Goal: Check status

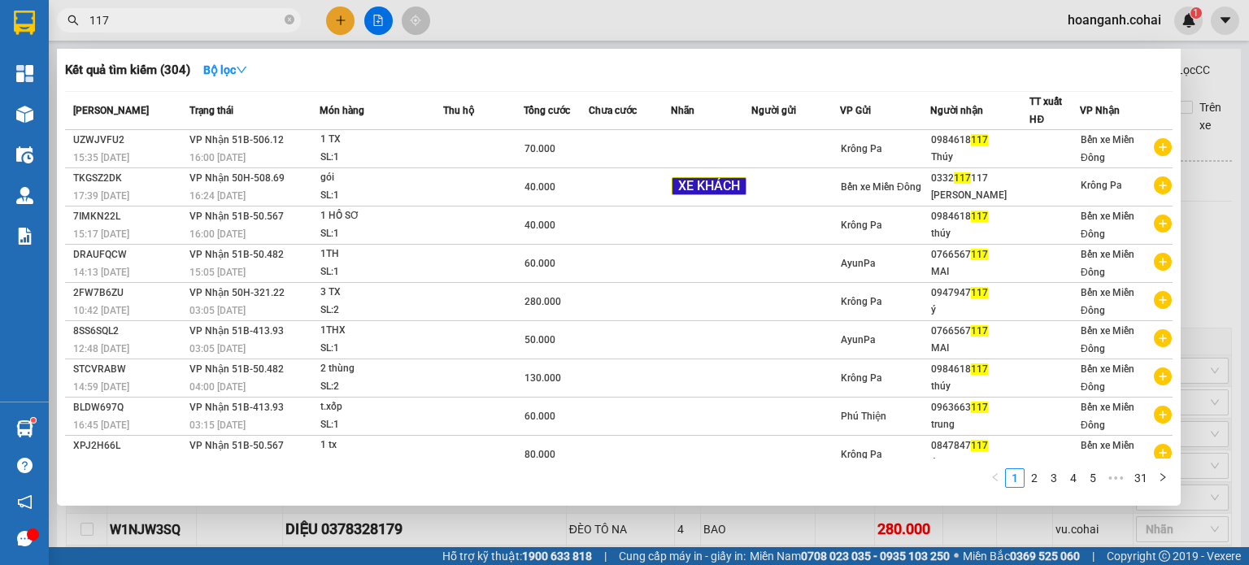
scroll to position [569, 0]
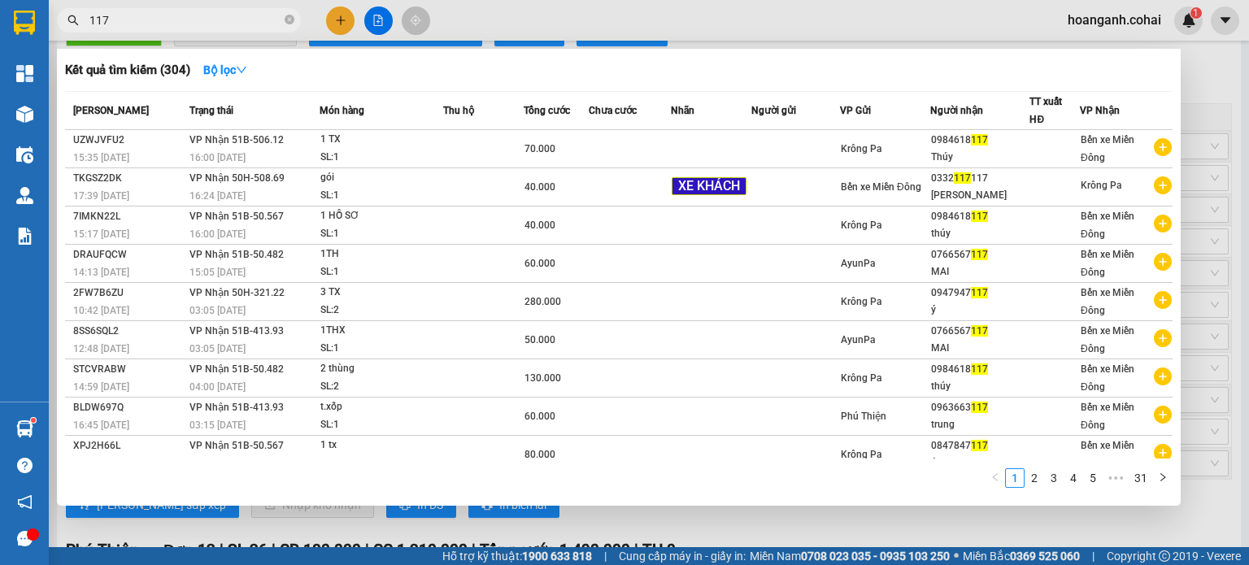
click at [636, 536] on div at bounding box center [624, 282] width 1249 height 565
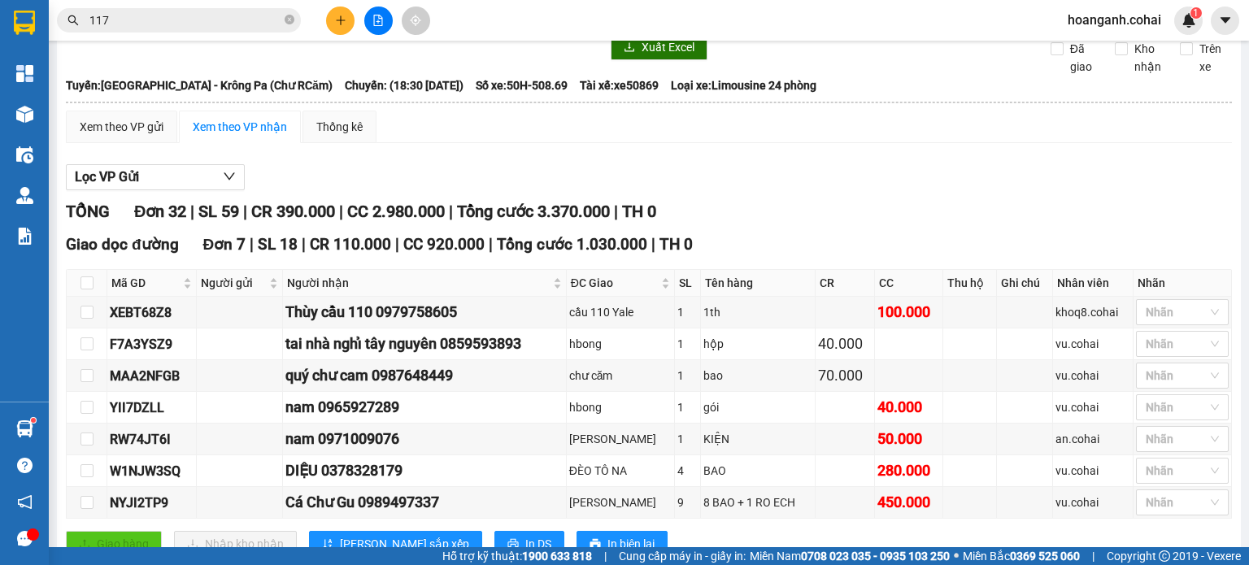
scroll to position [0, 0]
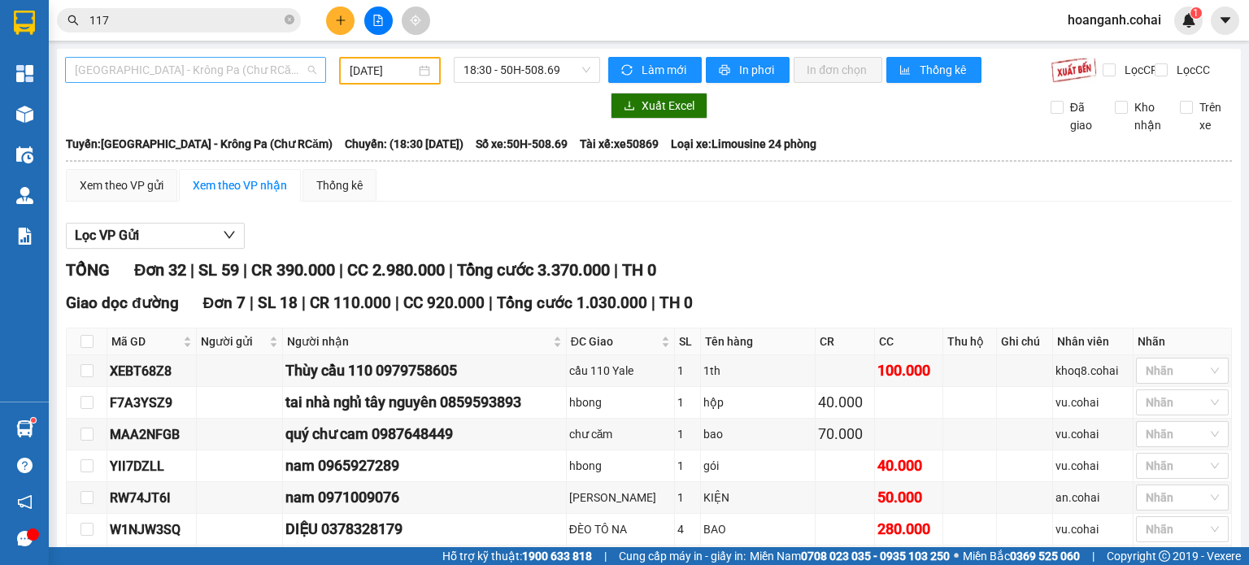
click at [219, 65] on span "[GEOGRAPHIC_DATA] - Krông Pa (Chư RCăm)" at bounding box center [196, 70] width 242 height 24
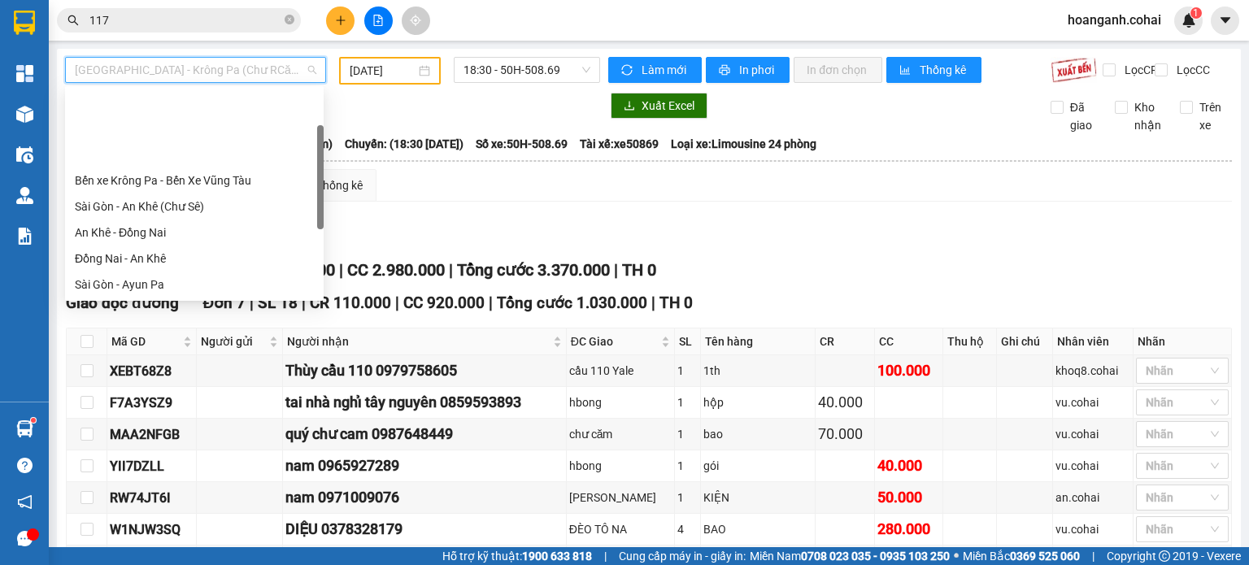
scroll to position [234, 0]
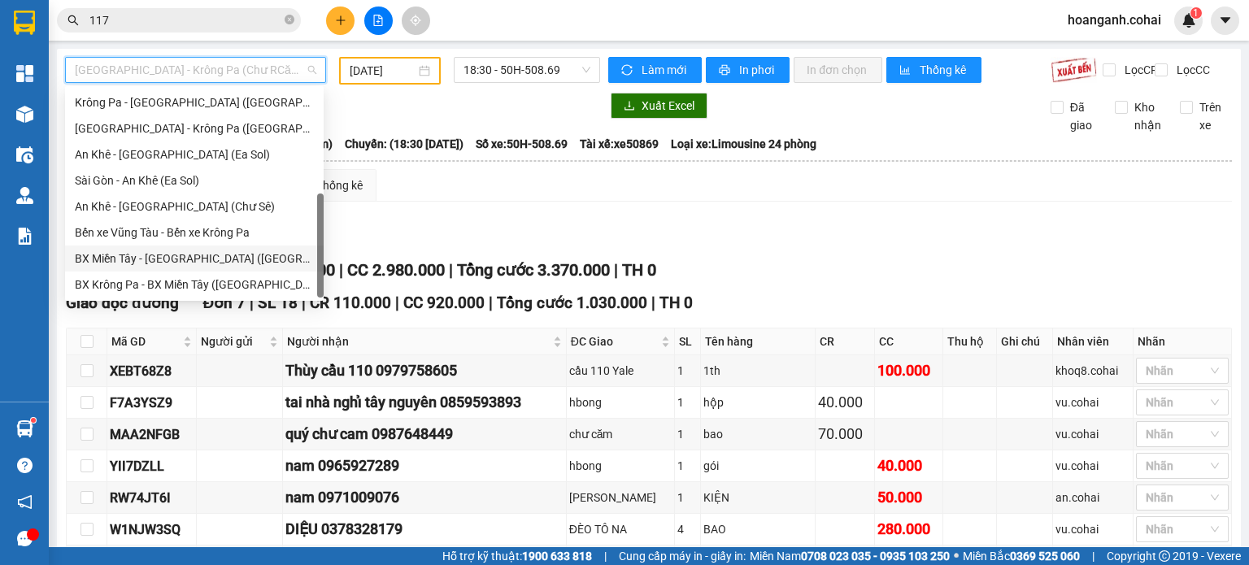
click at [237, 256] on div "BX Miền Tây - [GEOGRAPHIC_DATA] ([GEOGRAPHIC_DATA] - [GEOGRAPHIC_DATA])" at bounding box center [194, 259] width 239 height 18
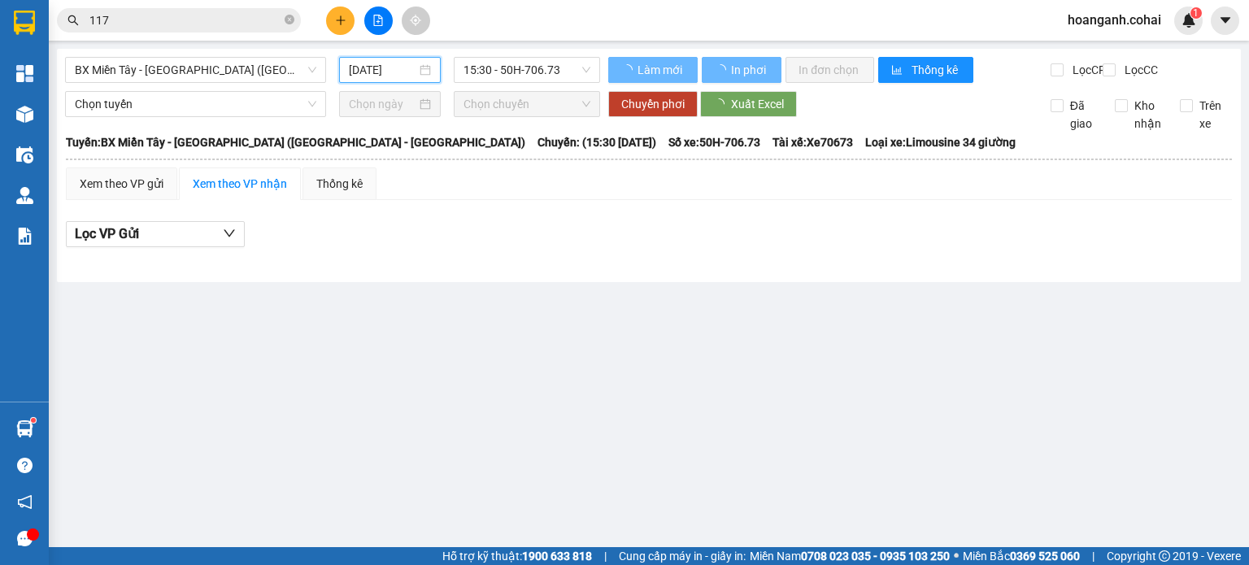
click at [381, 72] on input "[DATE]" at bounding box center [382, 70] width 67 height 18
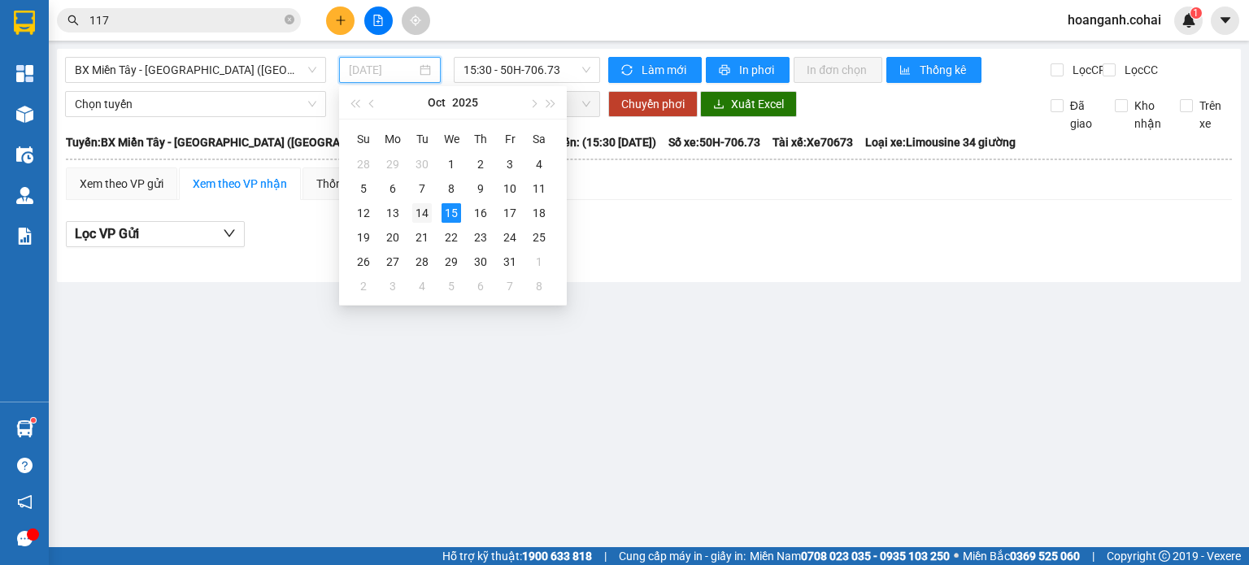
click at [420, 220] on div "14" at bounding box center [422, 213] width 20 height 20
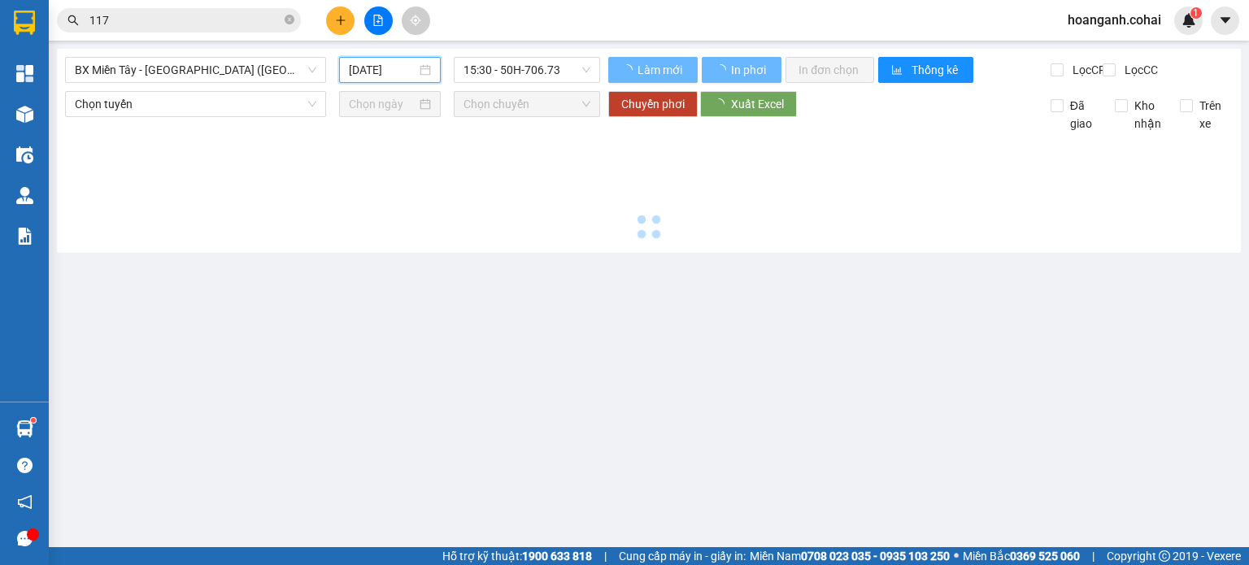
type input "[DATE]"
